Goal: Transaction & Acquisition: Purchase product/service

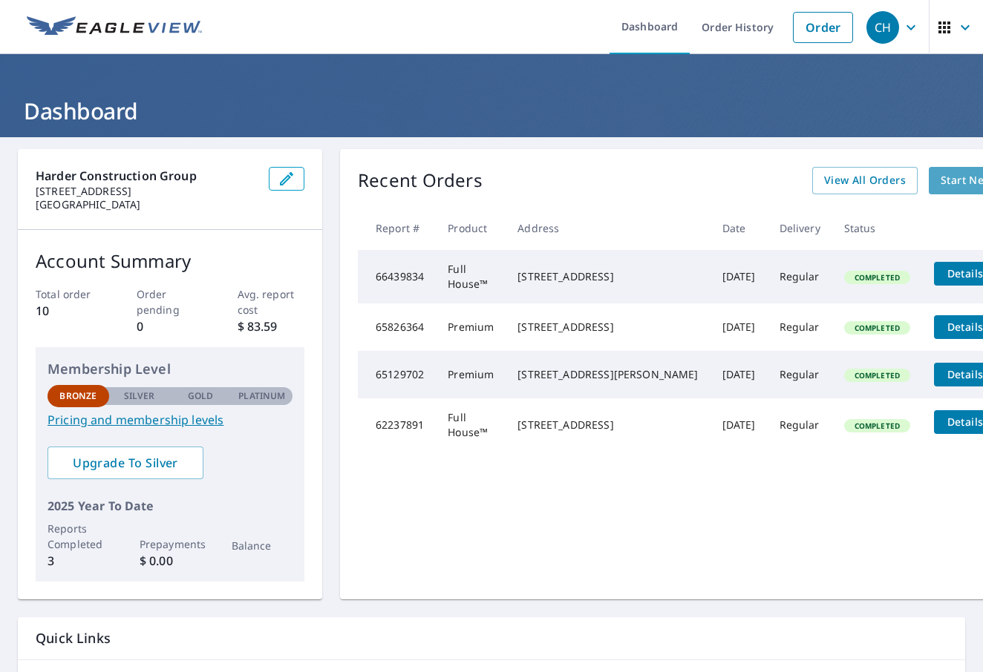
click at [940, 177] on span "Start New Order" at bounding box center [983, 180] width 86 height 19
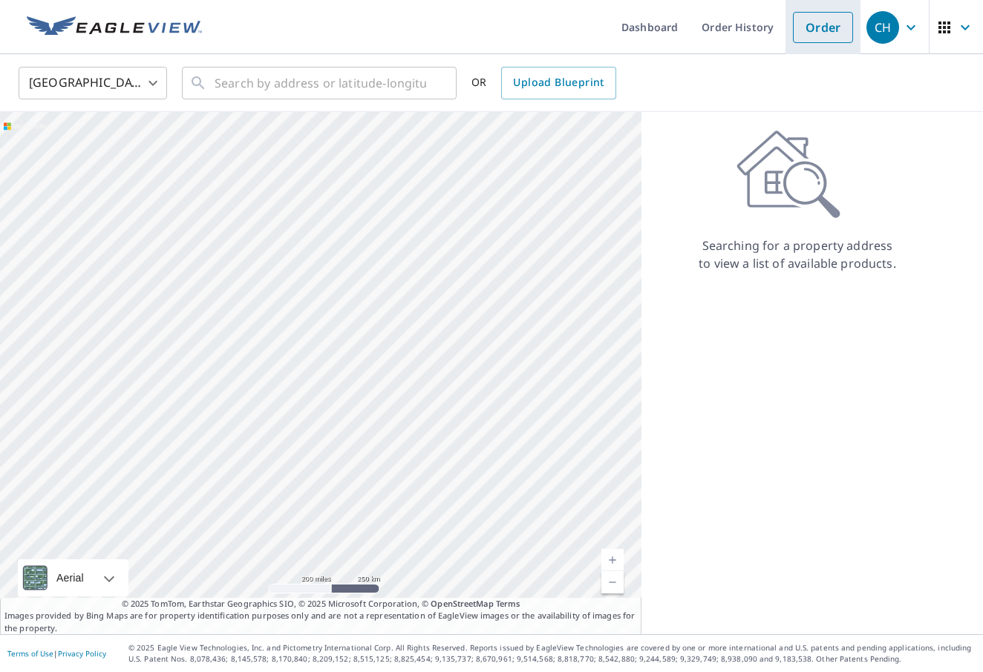
click at [824, 29] on link "Order" at bounding box center [823, 27] width 60 height 31
click at [268, 84] on input "text" at bounding box center [320, 83] width 212 height 42
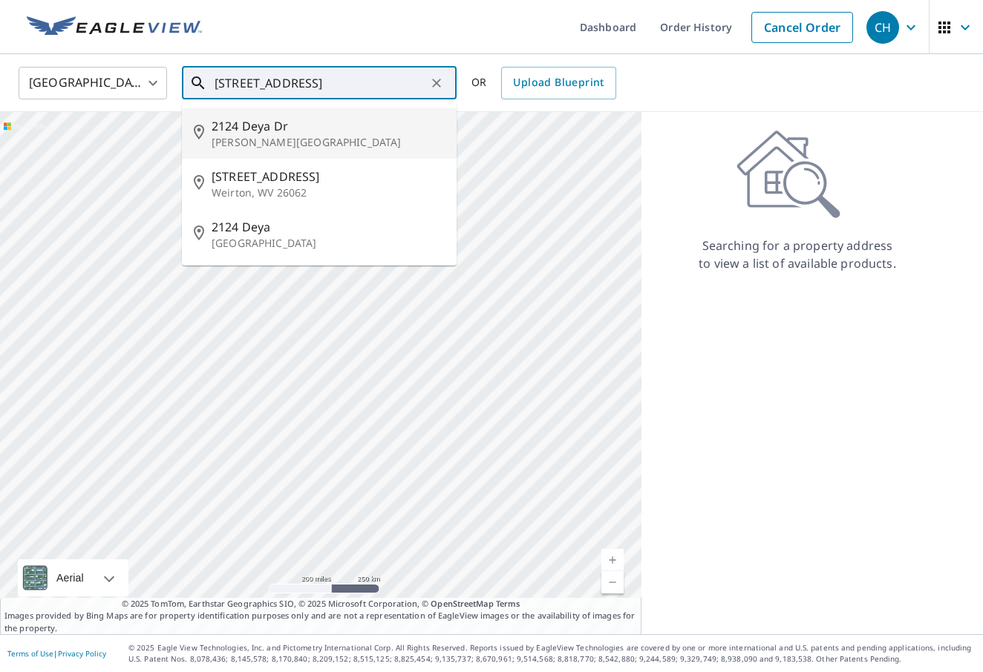
click at [268, 133] on span "2124 Deya Dr" at bounding box center [328, 126] width 233 height 18
type input "[STREET_ADDRESS][PERSON_NAME]"
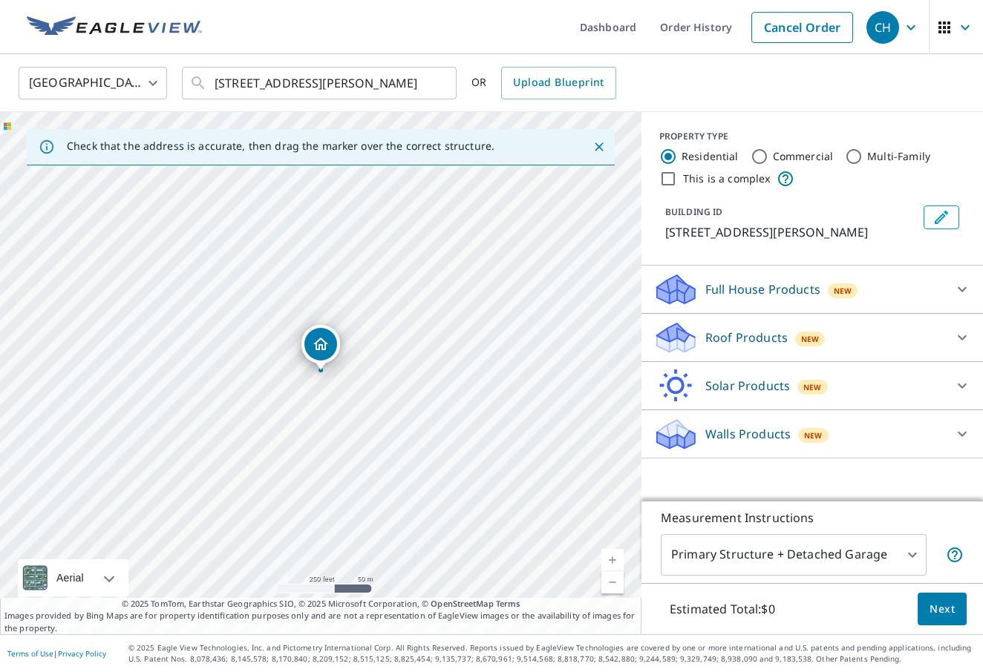
click at [914, 556] on body "CH CH Dashboard Order History Cancel Order CH [GEOGRAPHIC_DATA] US ​ [STREET_AD…" at bounding box center [491, 336] width 983 height 672
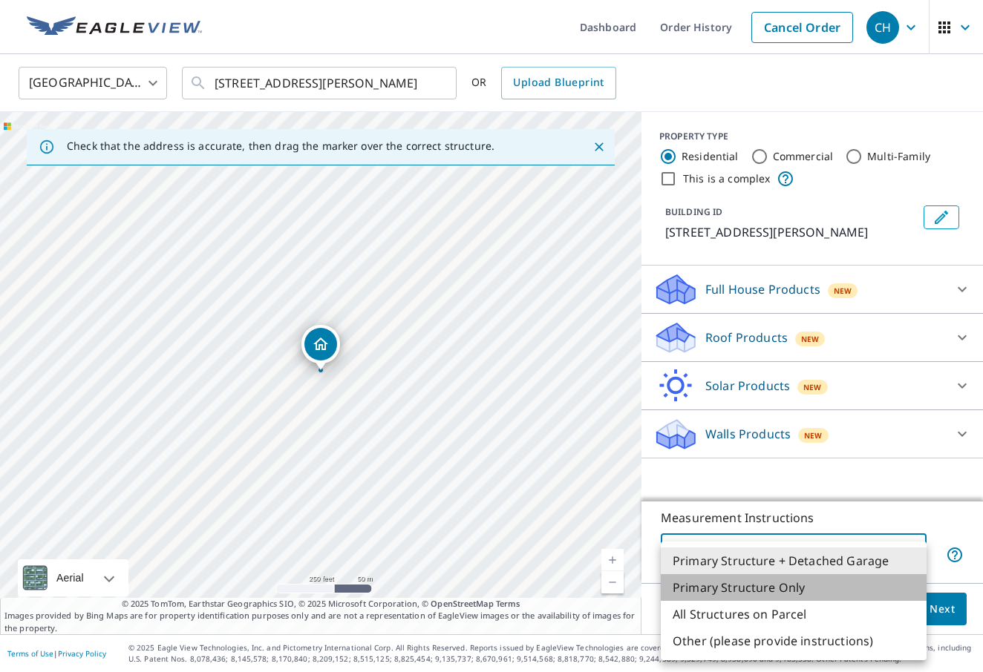
click at [790, 589] on li "Primary Structure Only" at bounding box center [793, 587] width 266 height 27
type input "2"
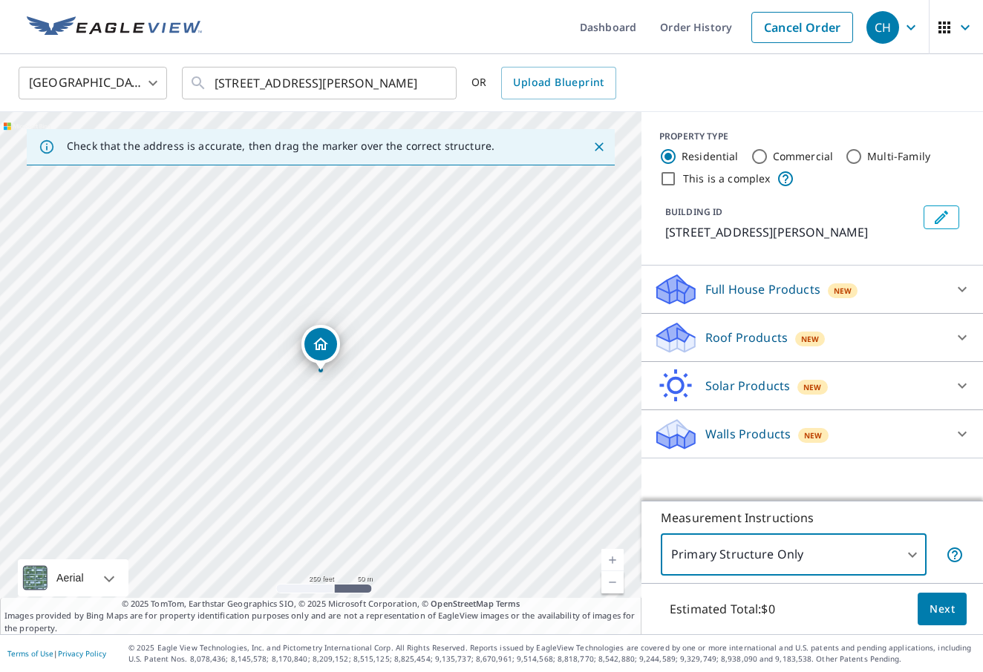
click at [952, 611] on span "Next" at bounding box center [941, 609] width 25 height 19
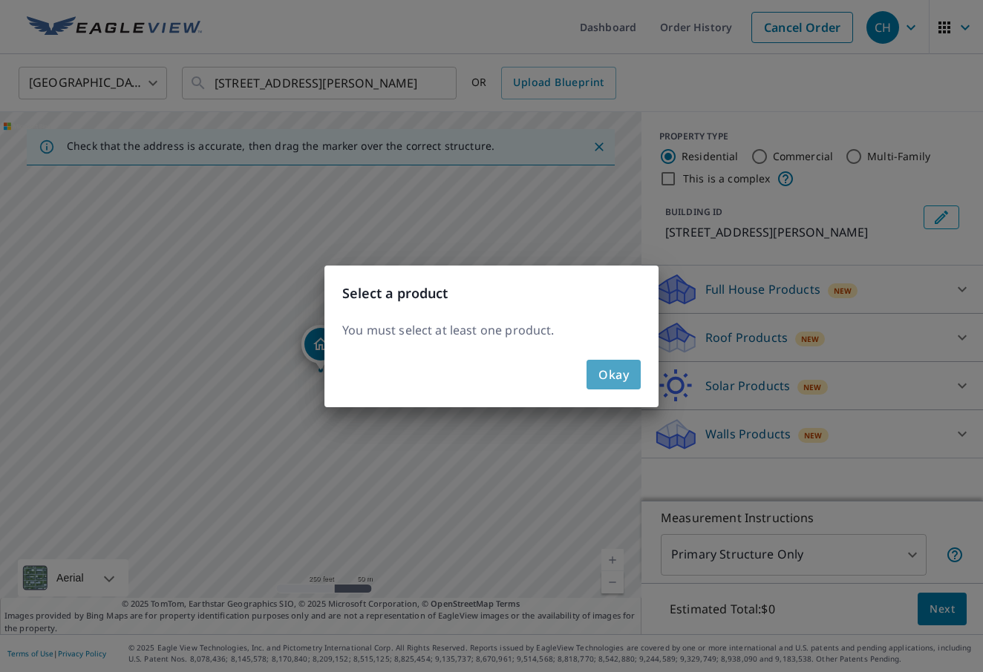
click at [619, 374] on span "Okay" at bounding box center [613, 374] width 30 height 21
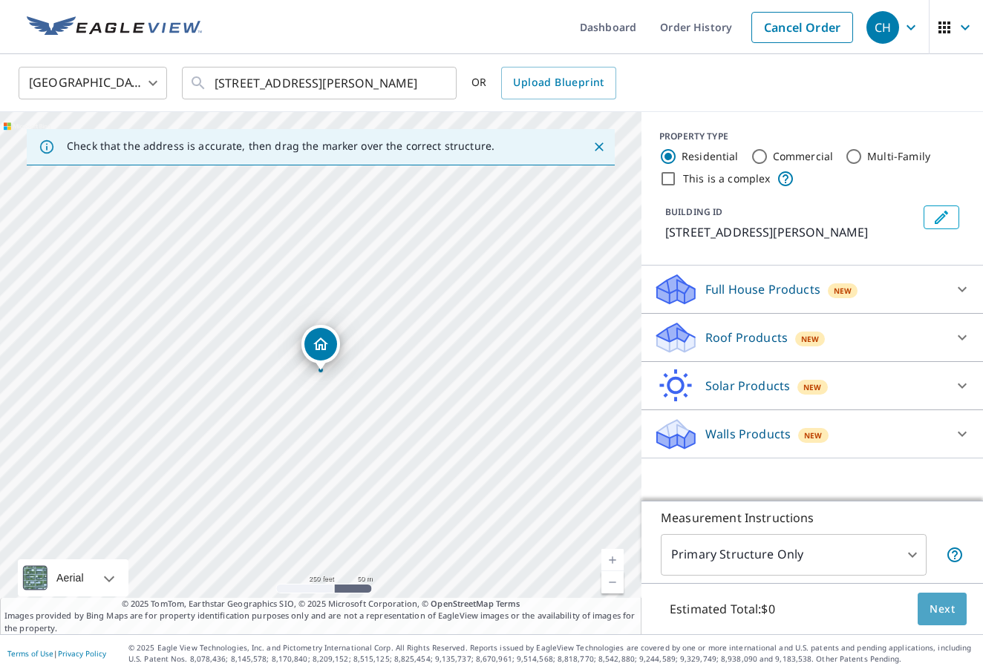
click at [959, 608] on button "Next" at bounding box center [941, 609] width 49 height 33
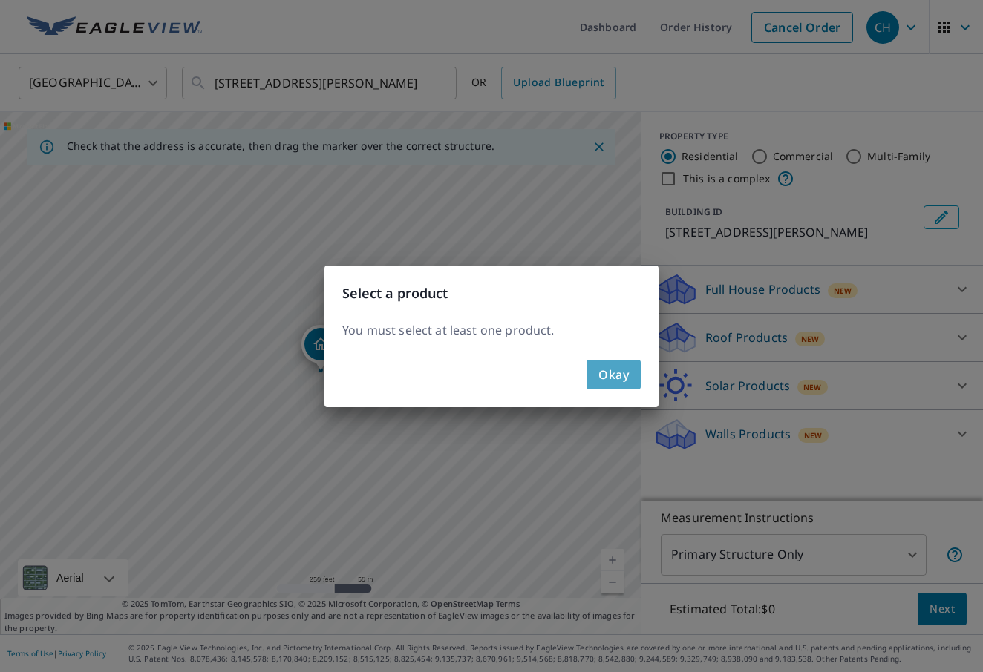
click at [612, 379] on span "Okay" at bounding box center [613, 374] width 30 height 21
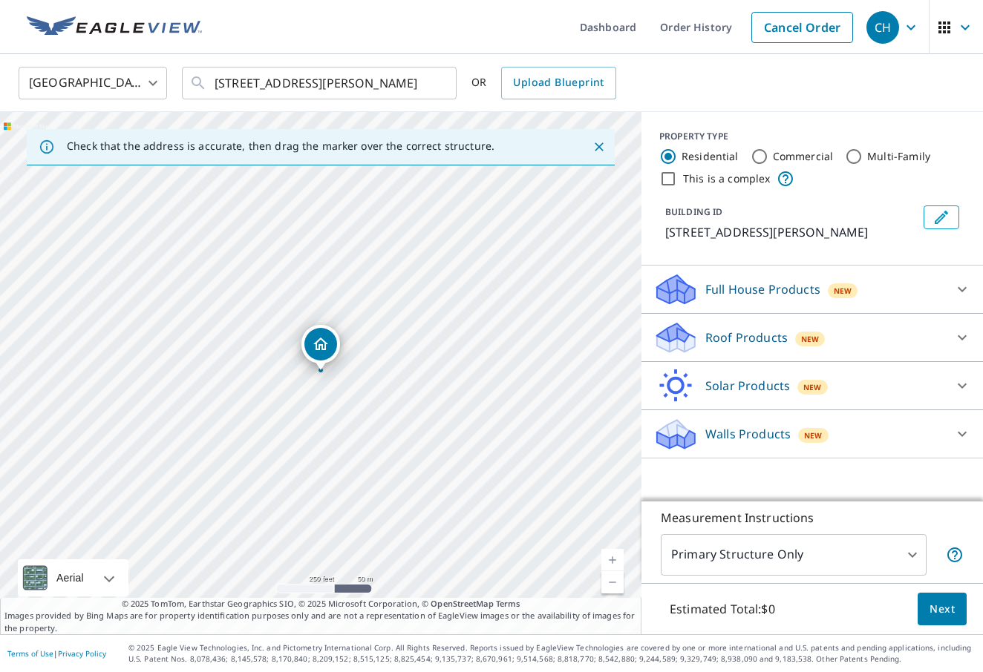
click at [963, 289] on icon at bounding box center [961, 289] width 9 height 5
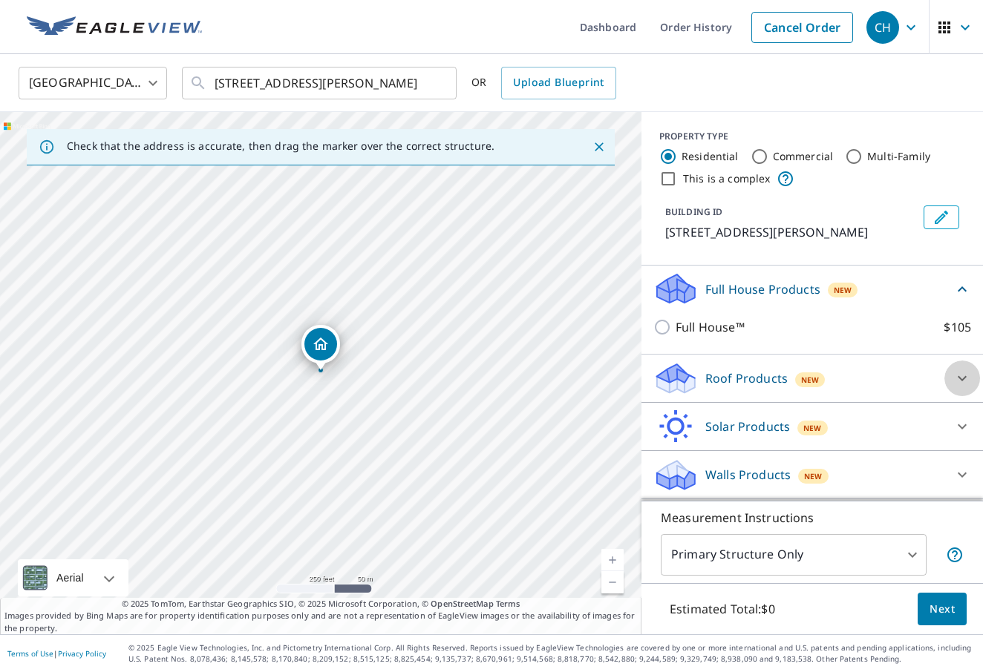
click at [964, 376] on icon at bounding box center [962, 379] width 18 height 18
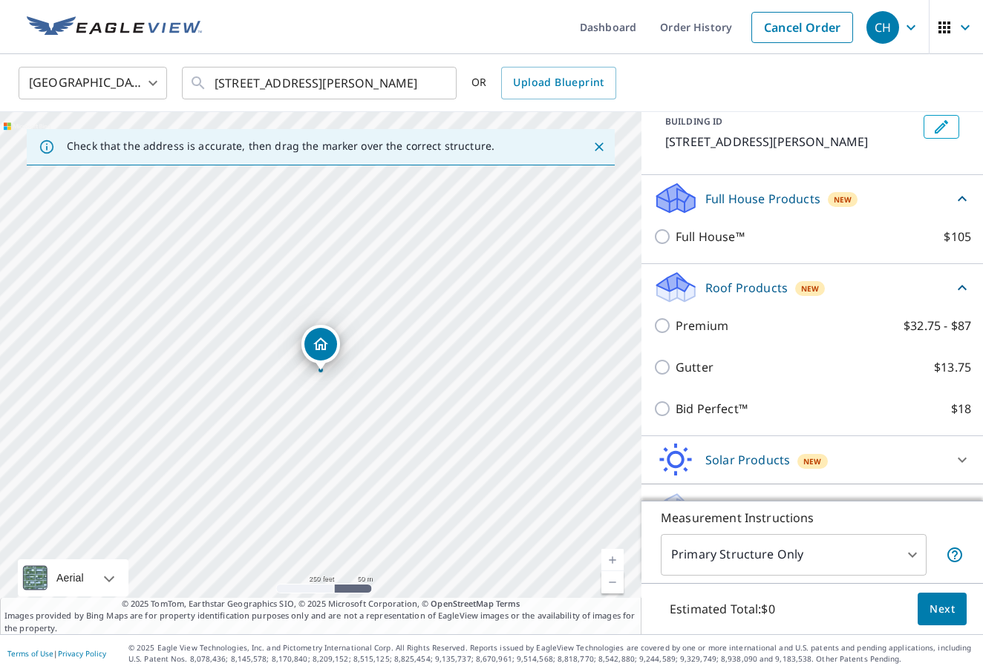
scroll to position [91, 0]
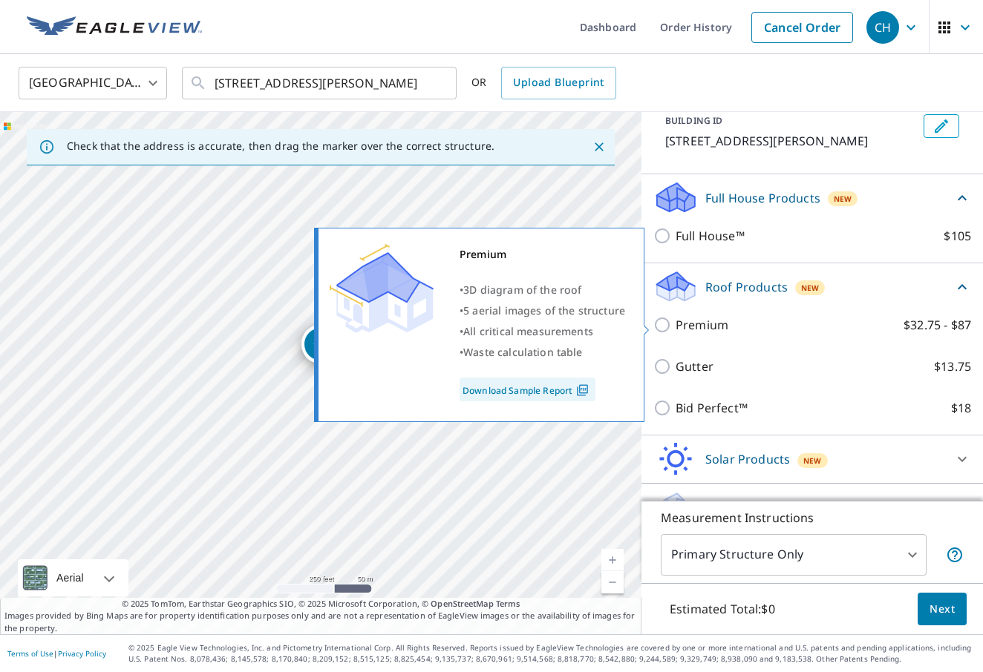
click at [663, 325] on input "Premium $32.75 - $87" at bounding box center [664, 325] width 22 height 18
checkbox input "true"
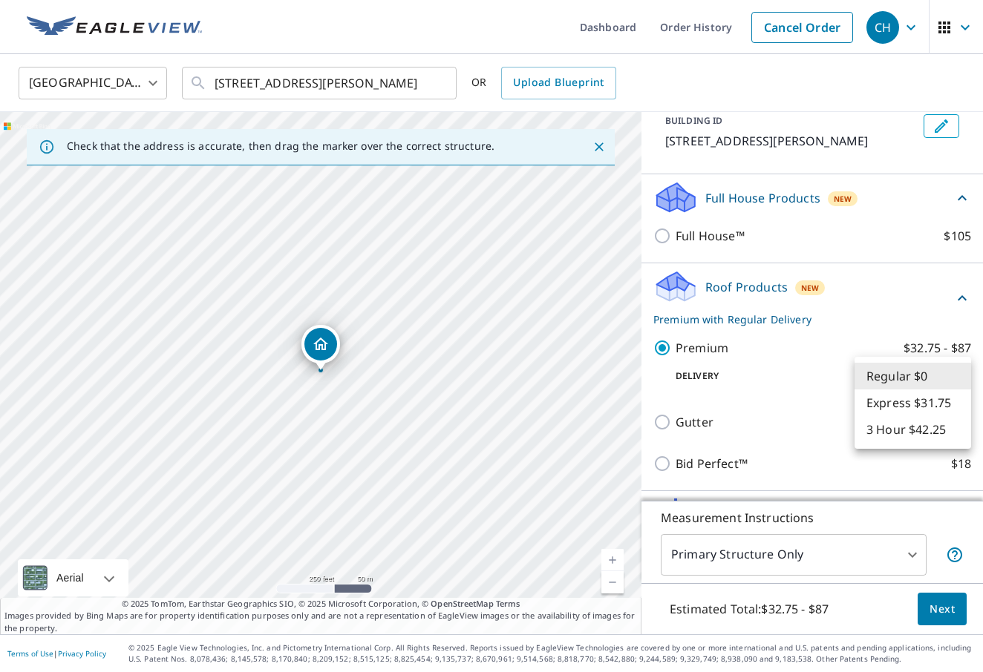
click at [954, 376] on body "CH CH Dashboard Order History Cancel Order CH [GEOGRAPHIC_DATA] US ​ [STREET_AD…" at bounding box center [491, 336] width 983 height 672
click at [906, 312] on div at bounding box center [491, 336] width 983 height 672
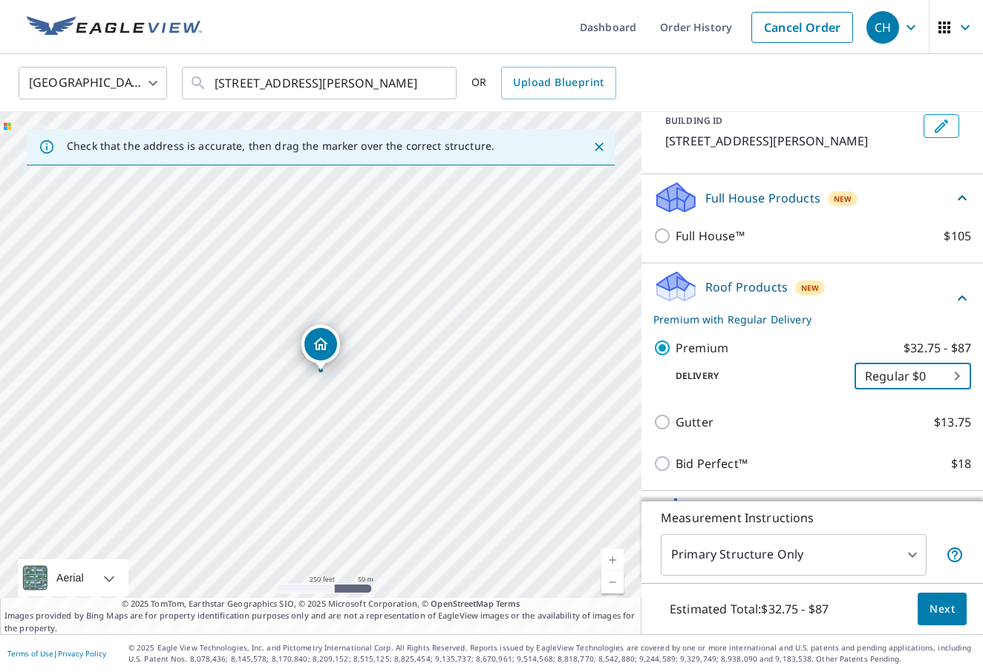
click at [943, 603] on span "Next" at bounding box center [941, 609] width 25 height 19
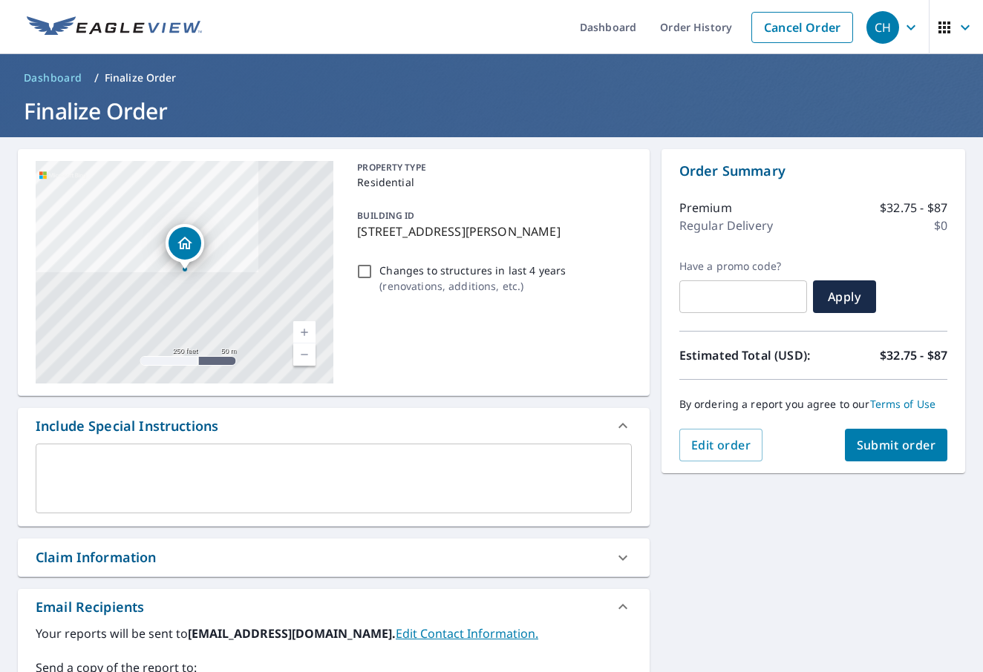
click at [104, 475] on textarea at bounding box center [333, 479] width 575 height 42
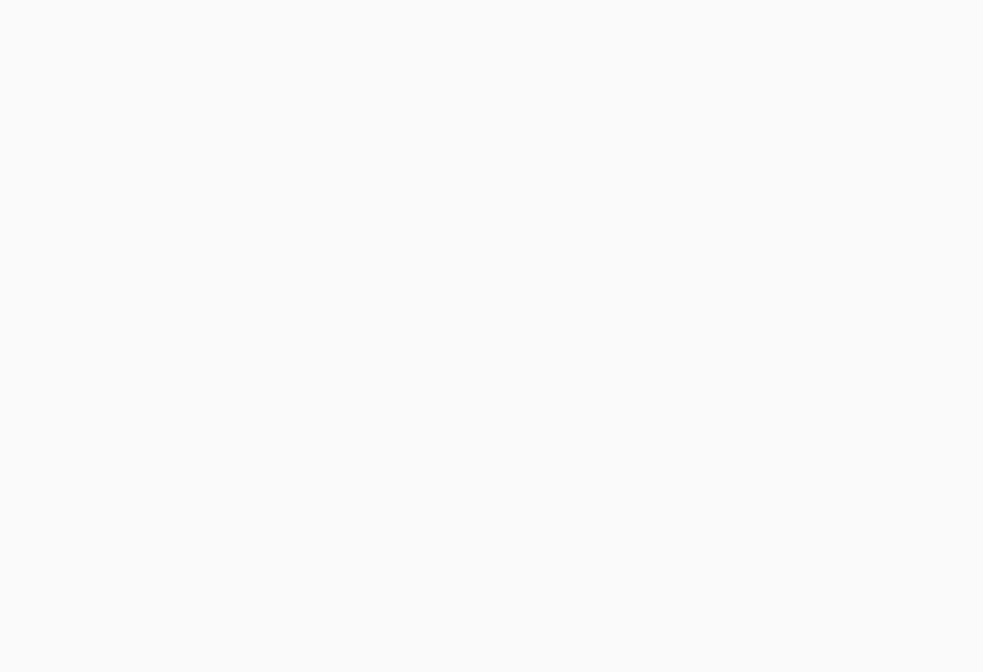
click at [709, 26] on div at bounding box center [491, 336] width 983 height 672
